Goal: Information Seeking & Learning: Compare options

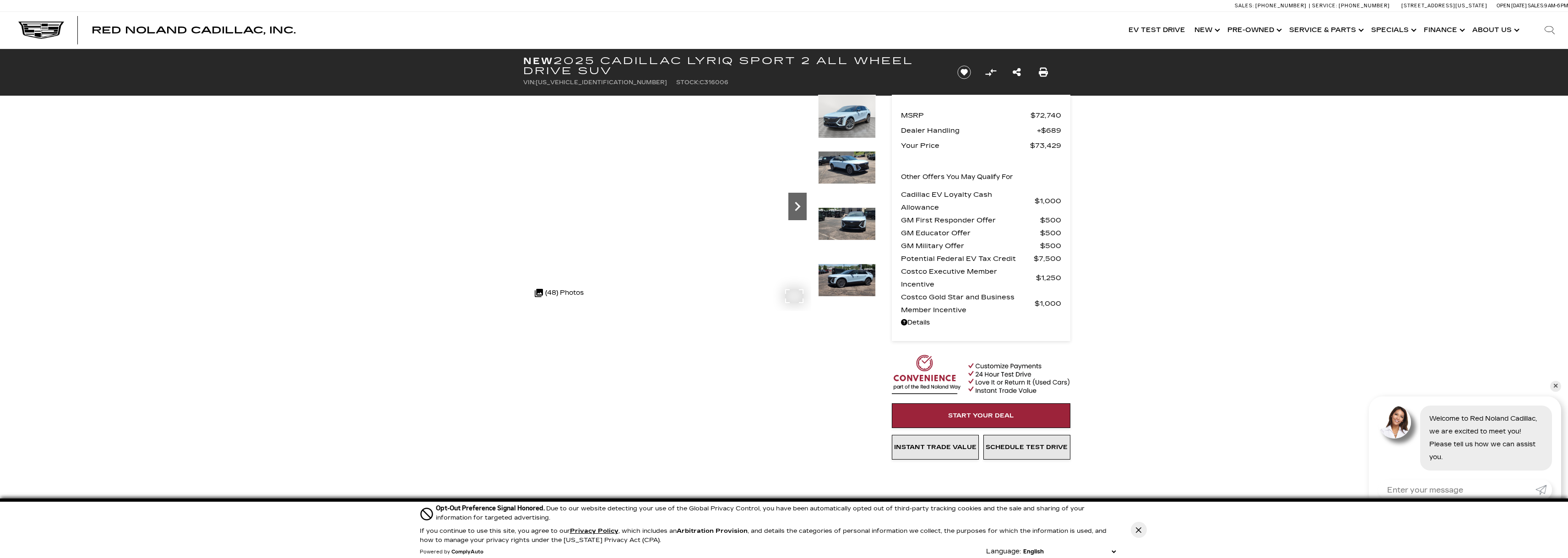
click at [796, 207] on icon "Next" at bounding box center [797, 206] width 18 height 18
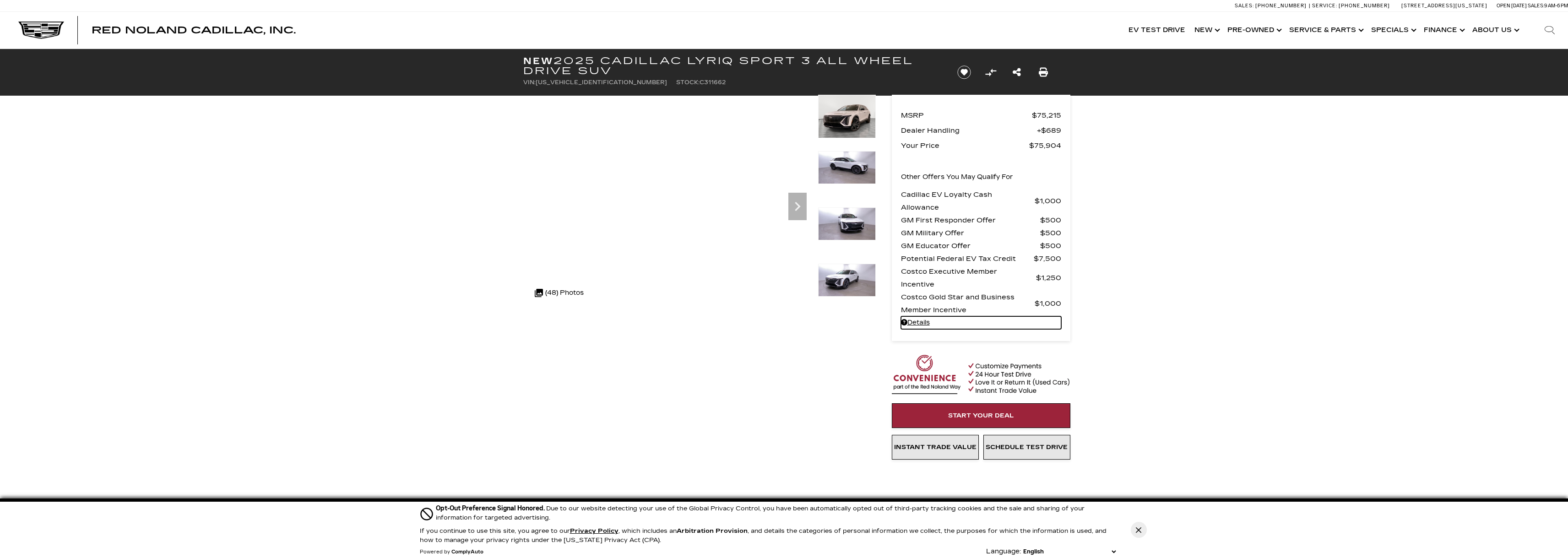
click at [920, 321] on link "Details - about pricing for: New 2025 Cadillac LYRIQ Sport 3 All Wheel Drive SUV" at bounding box center [981, 323] width 160 height 13
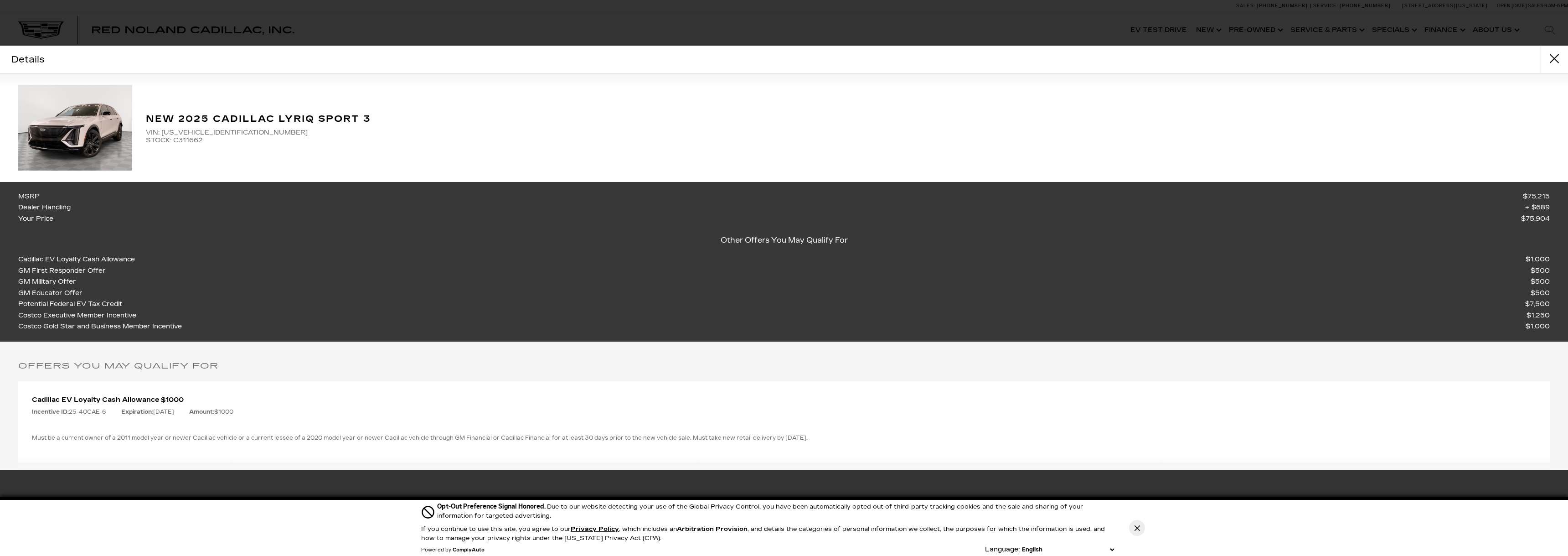
drag, startPoint x: 515, startPoint y: 233, endPoint x: 491, endPoint y: 234, distance: 24.0
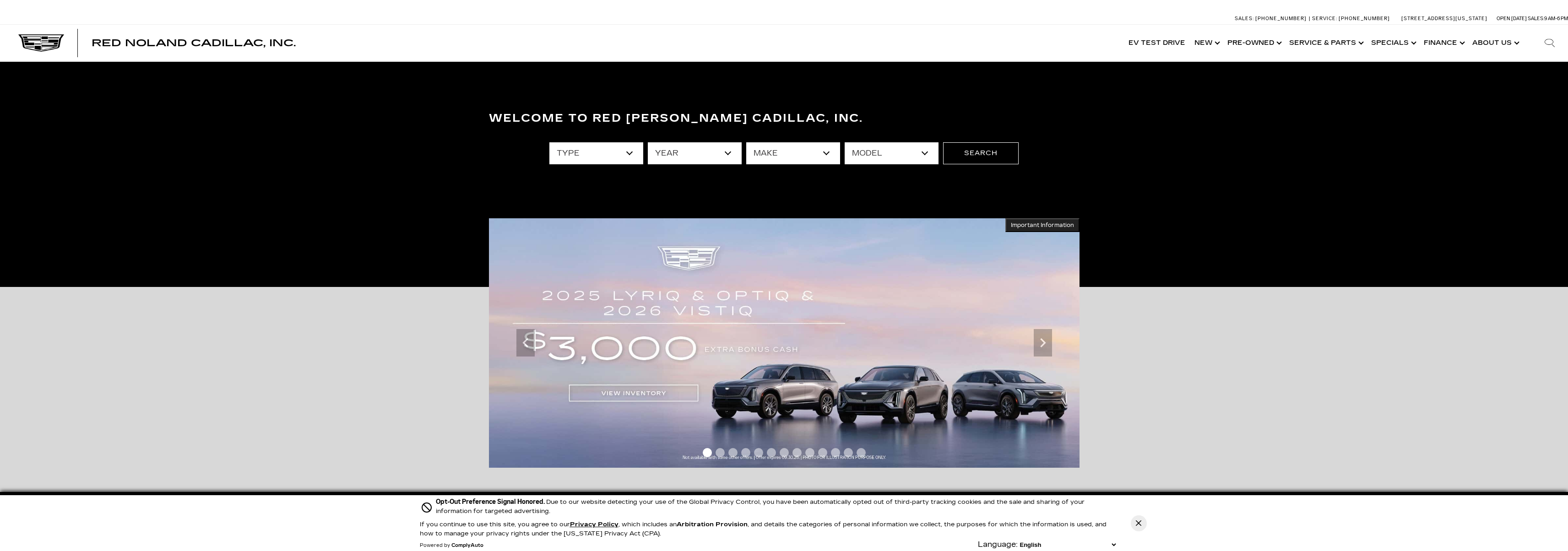
type input "6370 Silverado Trail"
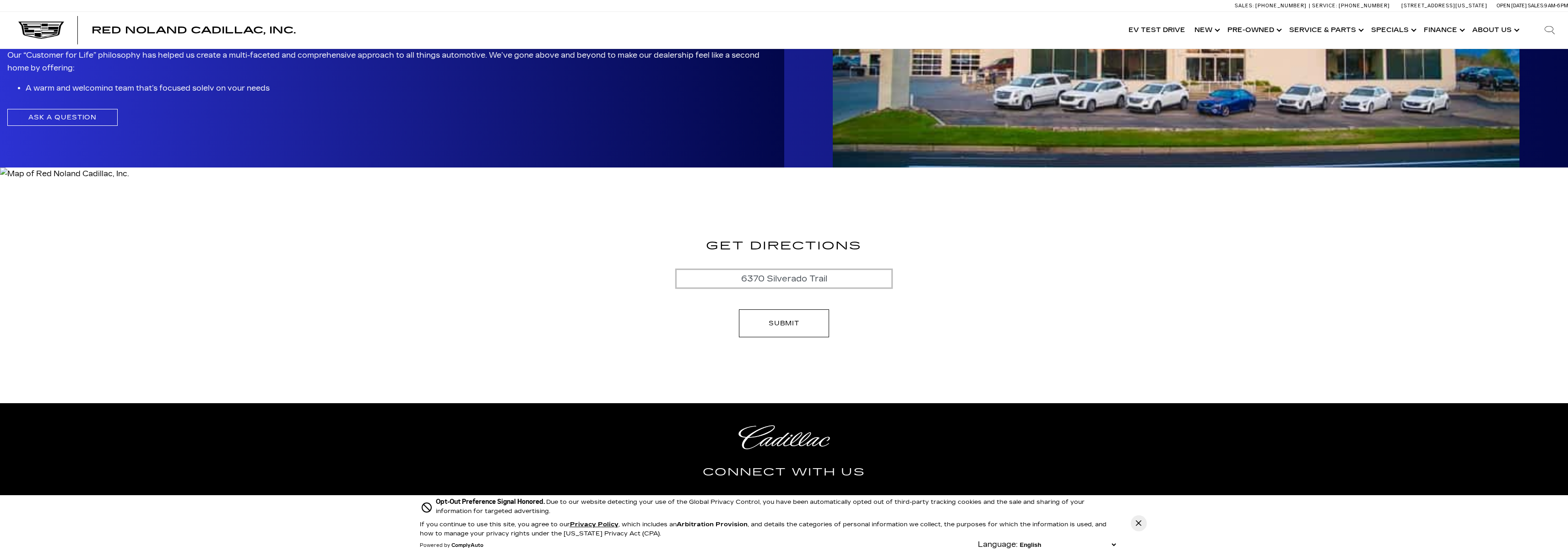
scroll to position [1969, 0]
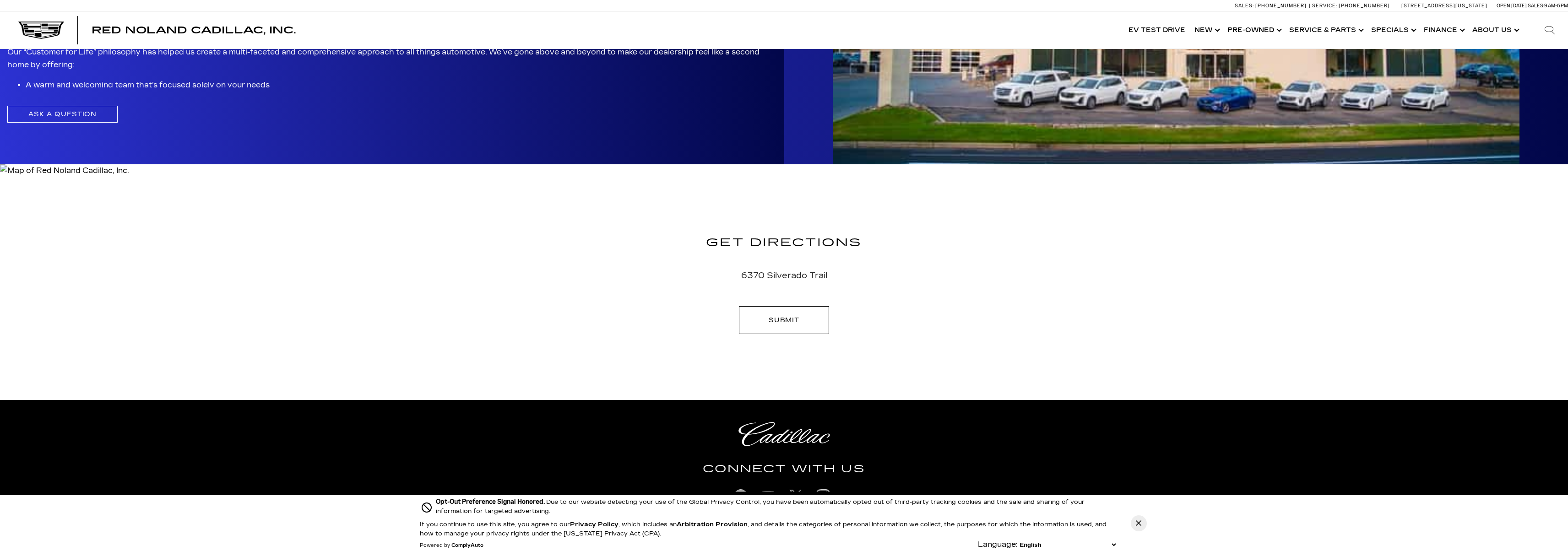
click at [367, 125] on div "Welcome to Red Noland Cadillac As a GM Mark of Excellence Cadillac dealer, we t…" at bounding box center [392, 4] width 784 height 320
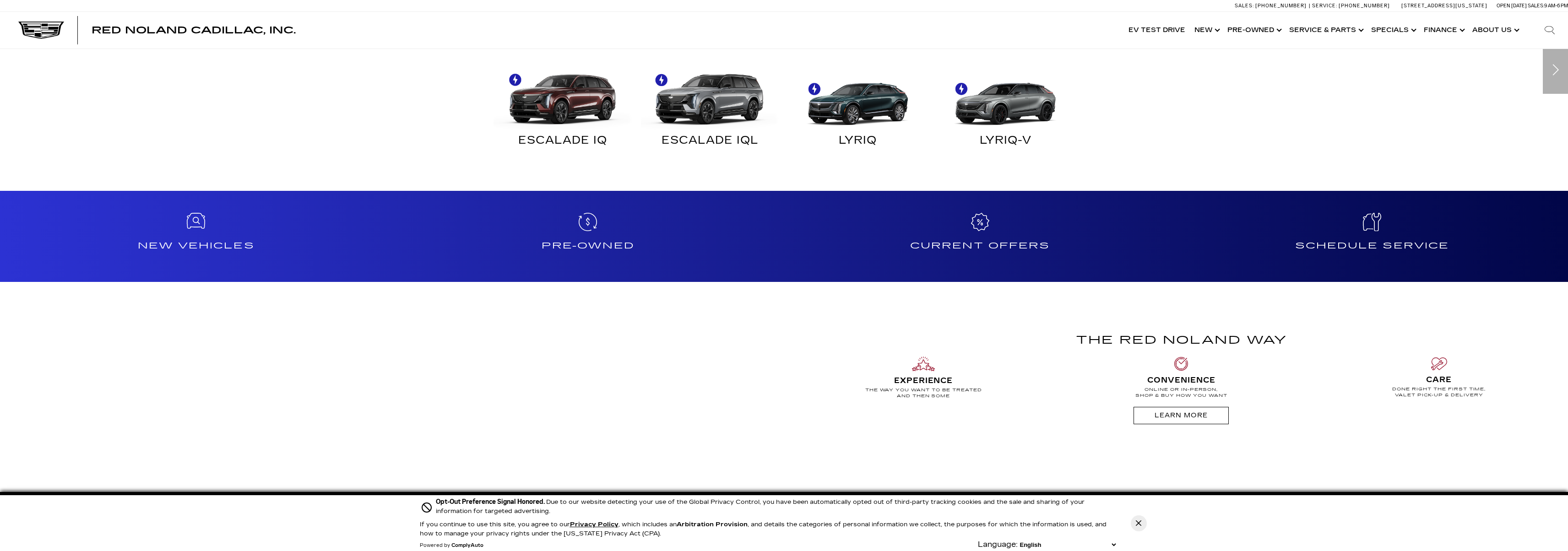
scroll to position [596, 0]
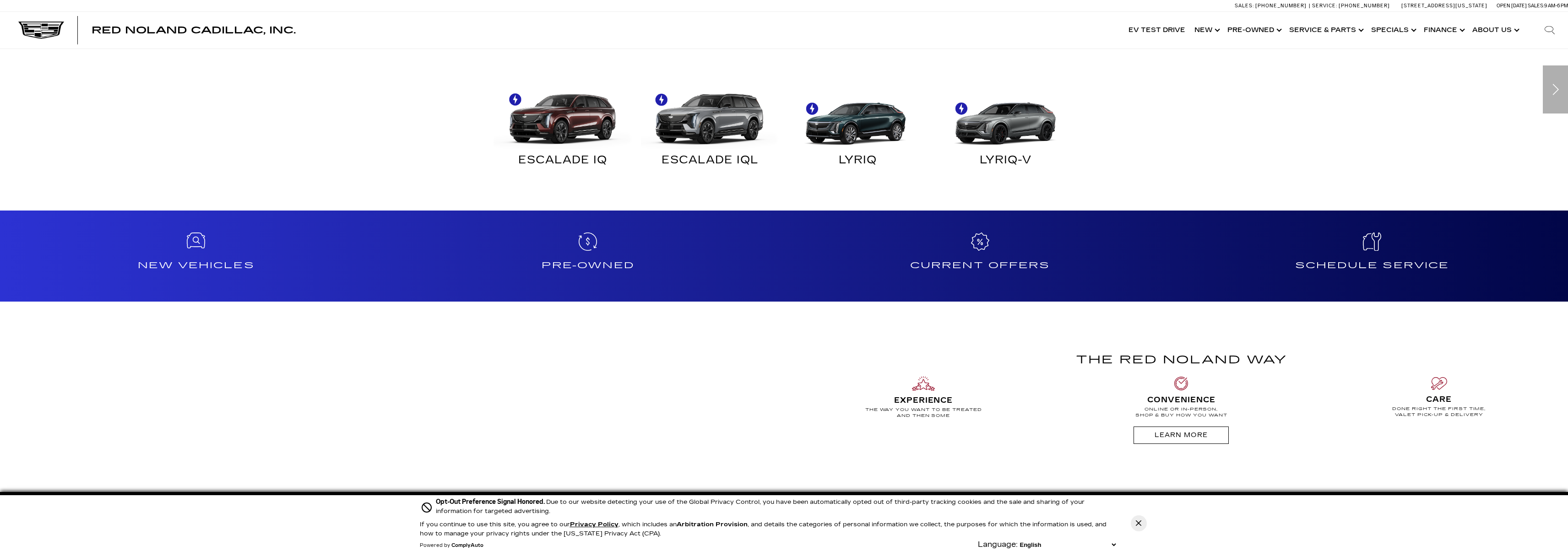
click at [838, 125] on img "Electric" at bounding box center [856, 114] width 139 height 69
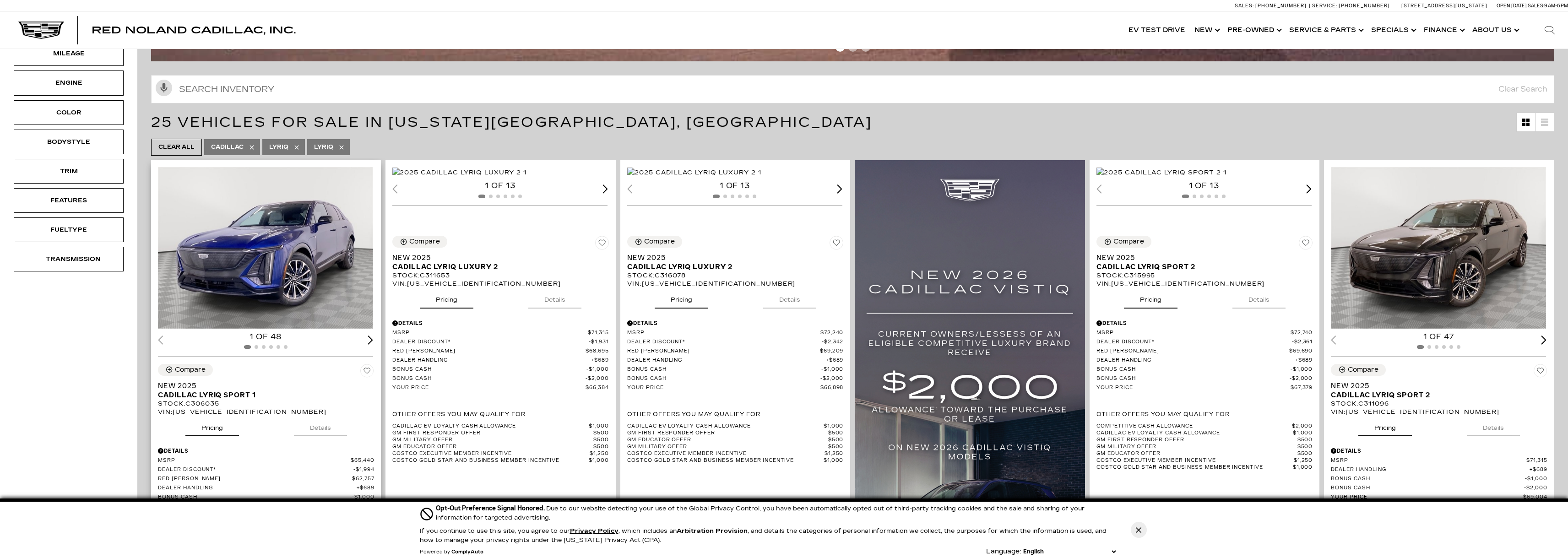
scroll to position [183, 0]
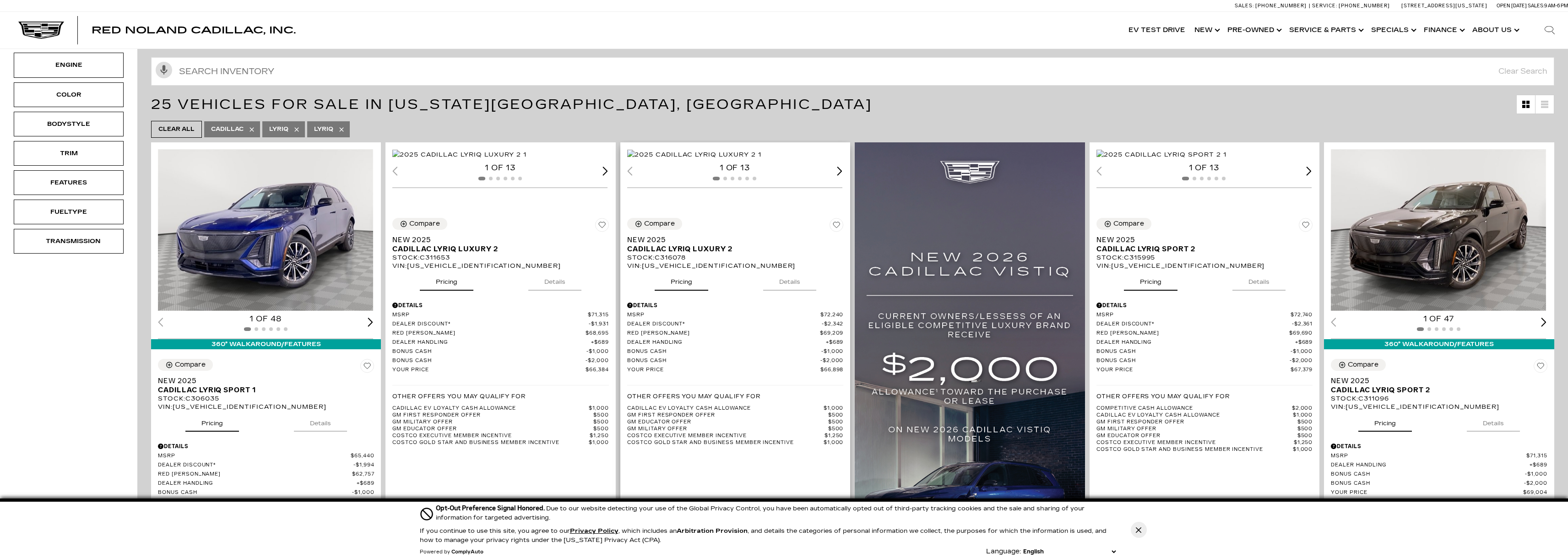
click at [759, 160] on img "1 / 2" at bounding box center [694, 155] width 134 height 10
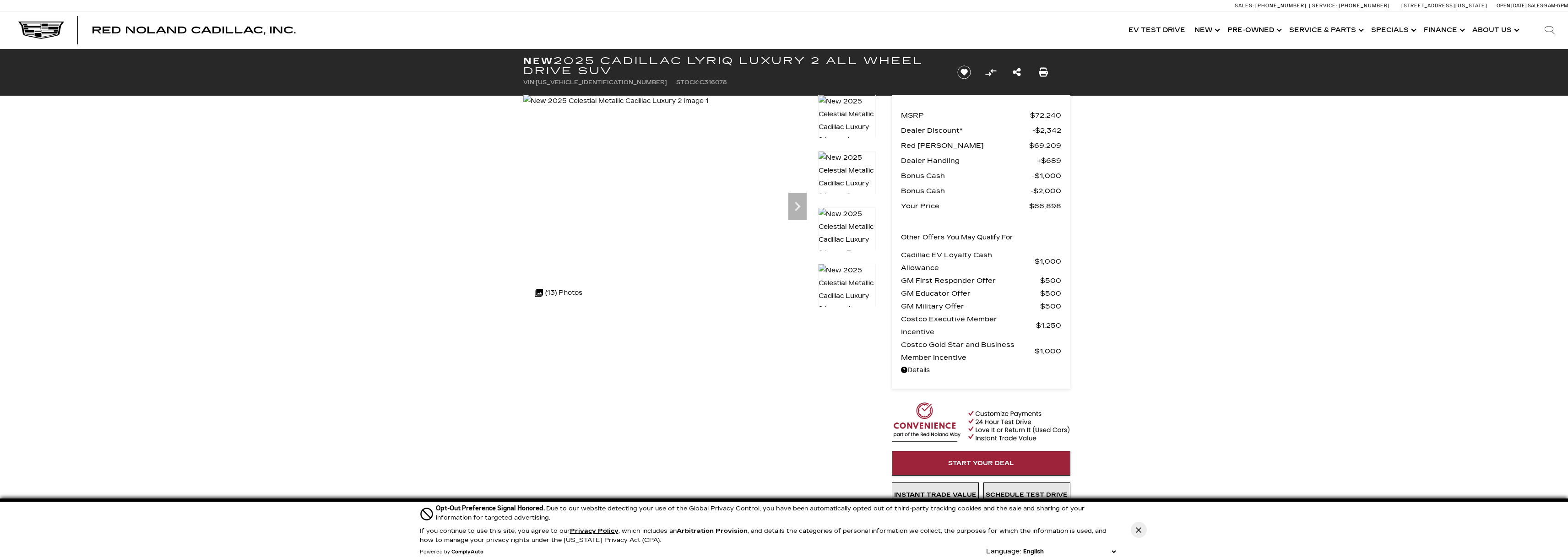
click at [842, 114] on img at bounding box center [847, 121] width 58 height 52
click at [794, 207] on icon "Next" at bounding box center [797, 206] width 18 height 18
click at [793, 207] on icon "Next" at bounding box center [797, 206] width 18 height 18
click at [791, 207] on icon "Next" at bounding box center [797, 206] width 18 height 18
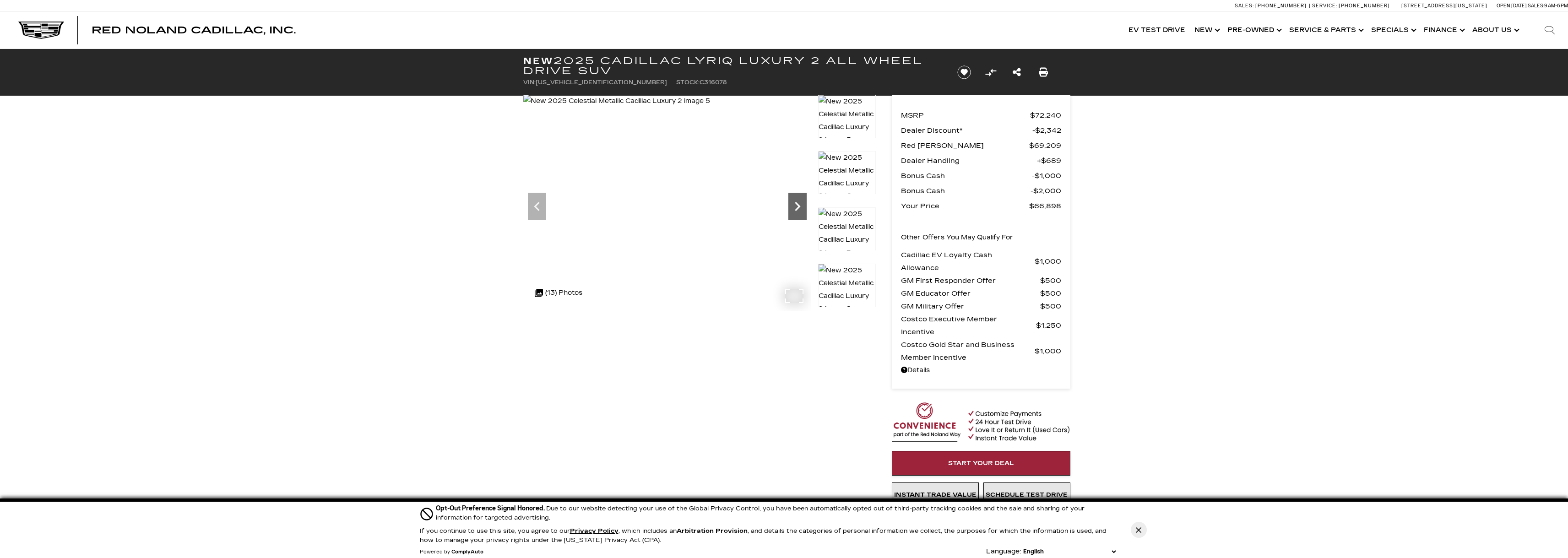
click at [791, 207] on icon "Next" at bounding box center [797, 206] width 18 height 18
click at [796, 208] on icon "Next" at bounding box center [797, 206] width 18 height 18
click at [799, 210] on icon "Next" at bounding box center [797, 206] width 18 height 18
click at [798, 206] on icon "Next" at bounding box center [797, 206] width 18 height 18
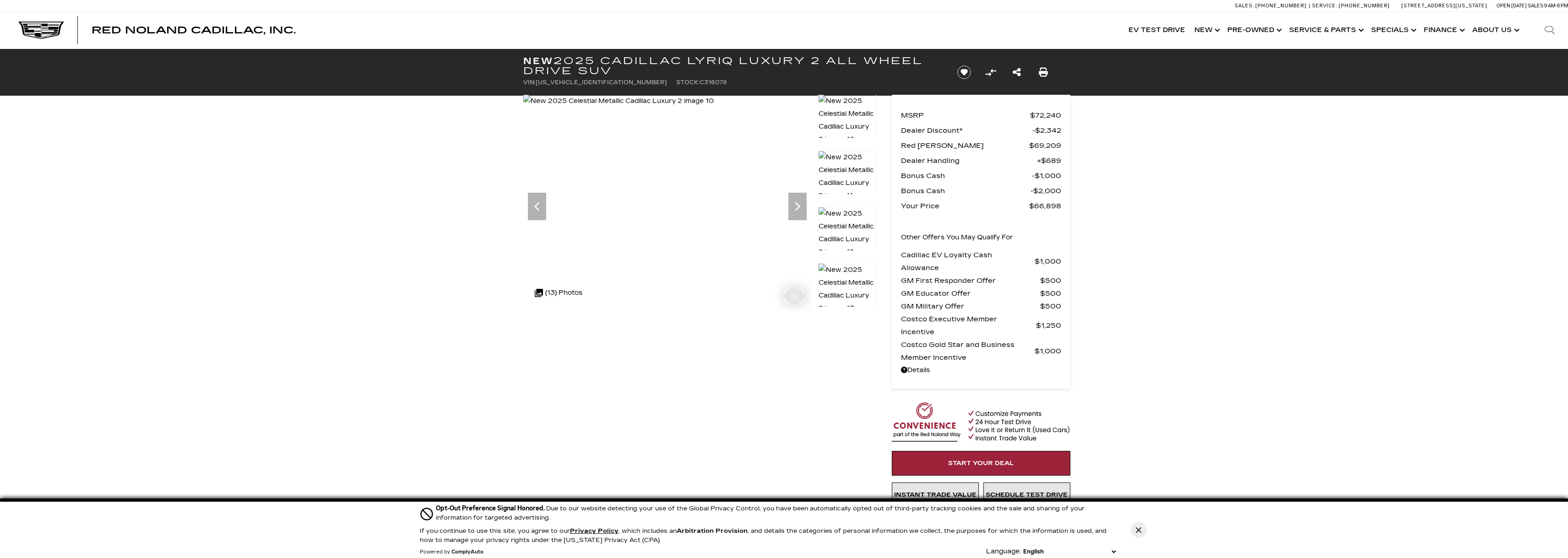
click at [687, 108] on img at bounding box center [618, 101] width 190 height 13
click at [533, 205] on icon "Previous" at bounding box center [537, 206] width 18 height 18
click at [796, 209] on icon "Next" at bounding box center [797, 206] width 6 height 9
click at [798, 209] on icon "Next" at bounding box center [797, 206] width 6 height 9
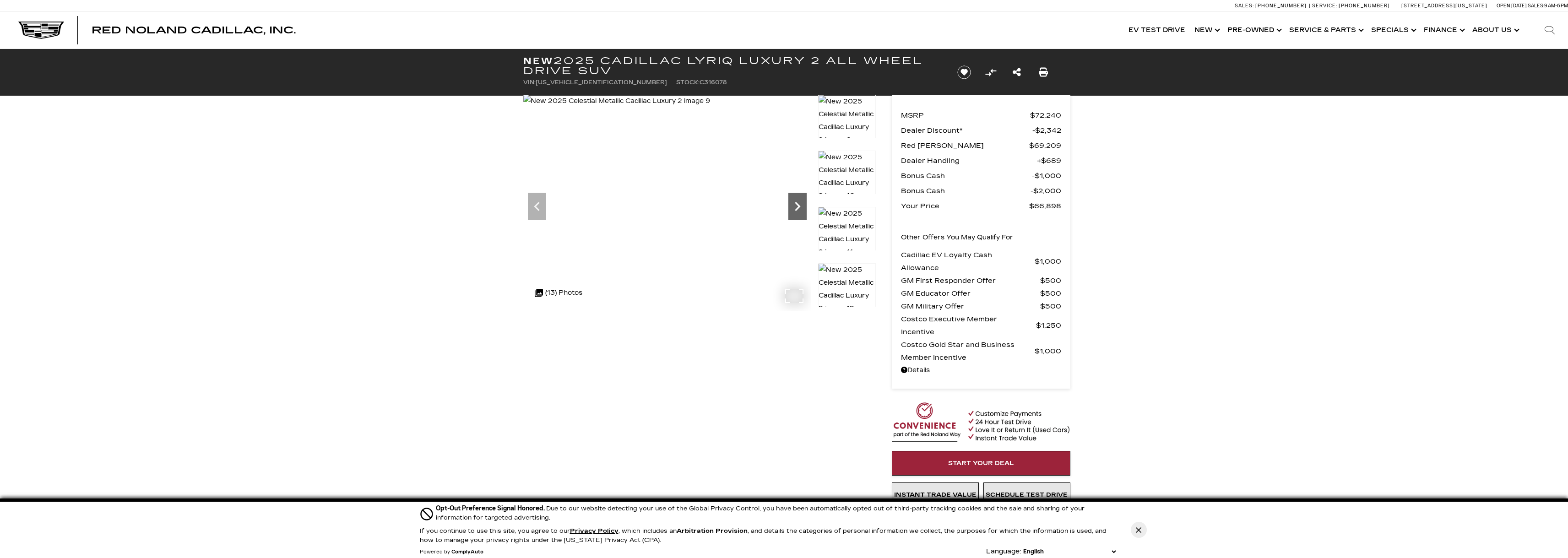
click at [798, 209] on icon "Next" at bounding box center [797, 206] width 6 height 9
click at [848, 277] on img at bounding box center [847, 289] width 58 height 52
click at [843, 223] on img at bounding box center [847, 233] width 58 height 52
click at [848, 171] on img at bounding box center [847, 177] width 58 height 52
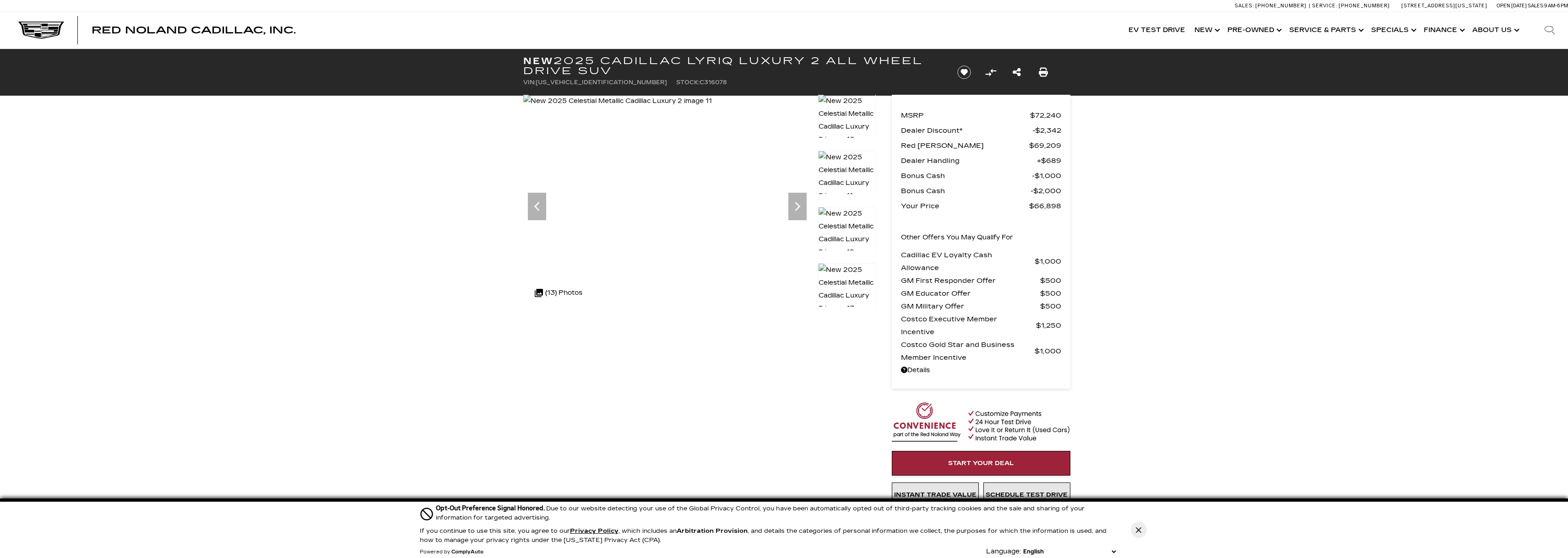
click at [846, 226] on img at bounding box center [847, 233] width 58 height 52
